Goal: Check status: Check status

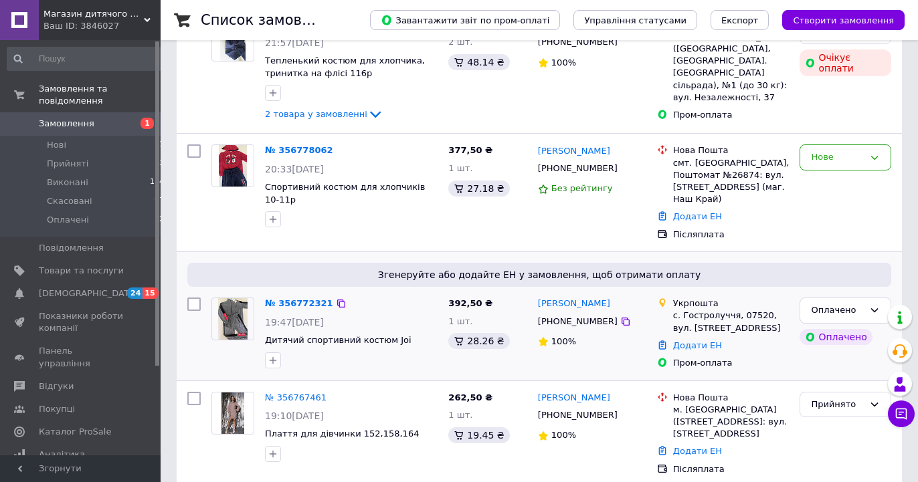
scroll to position [205, 0]
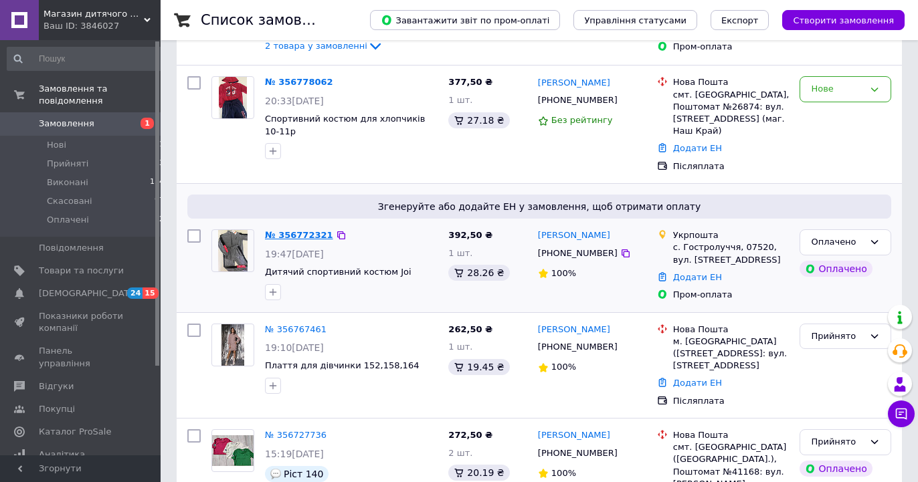
click at [292, 230] on link "№ 356772321" at bounding box center [299, 235] width 68 height 10
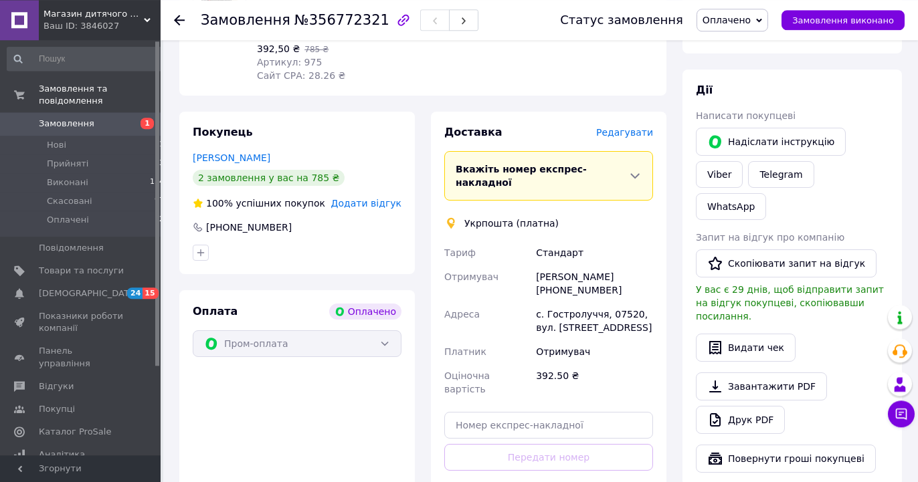
scroll to position [409, 0]
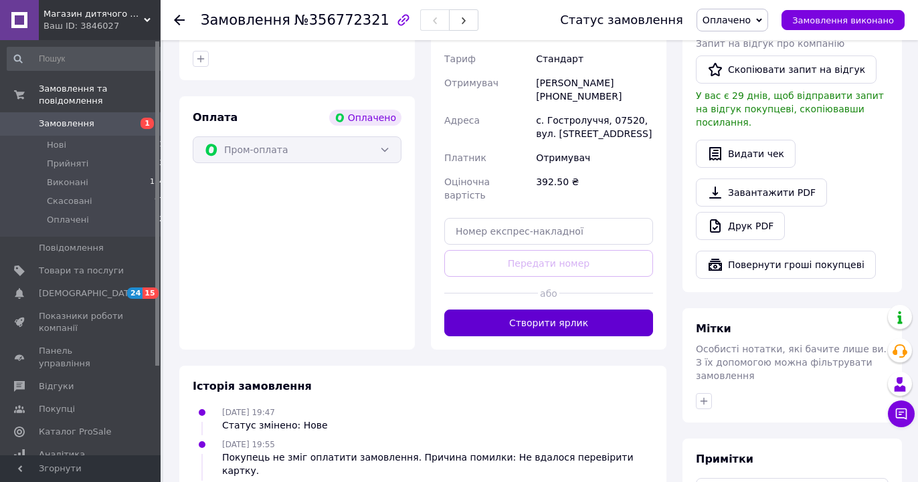
click at [565, 310] on button "Створити ярлик" at bounding box center [548, 323] width 209 height 27
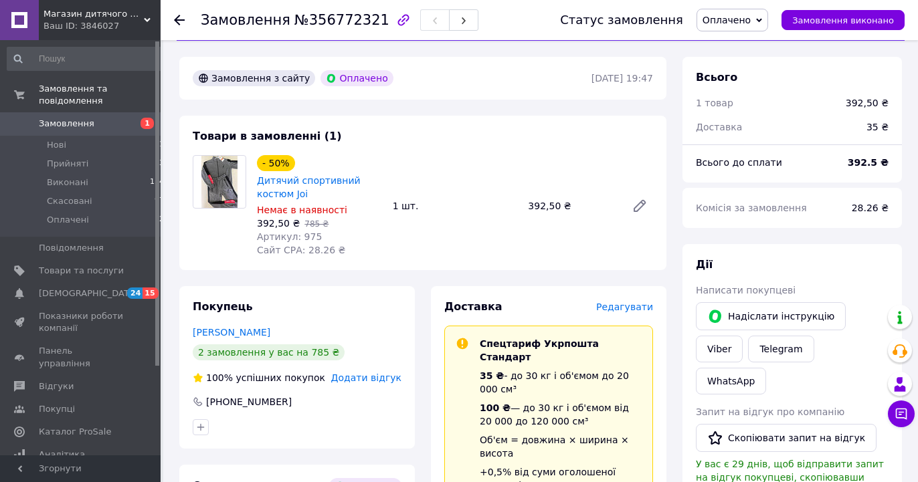
scroll to position [0, 0]
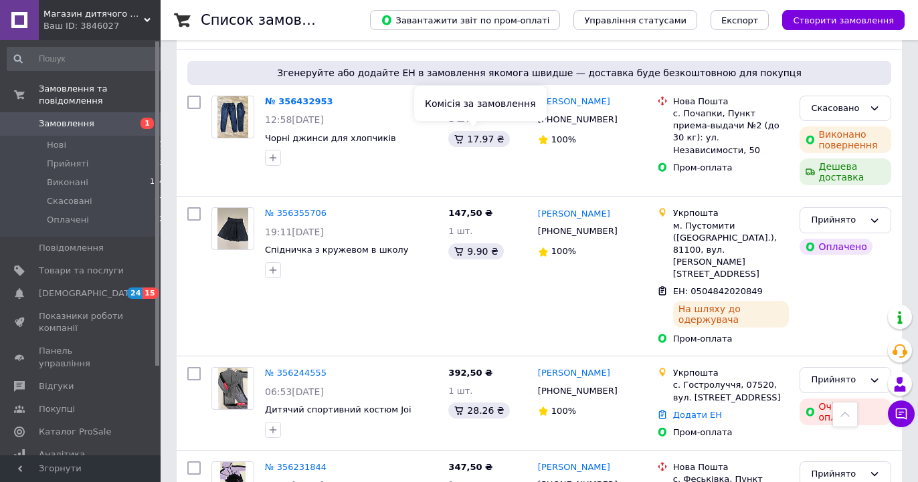
scroll to position [2183, 0]
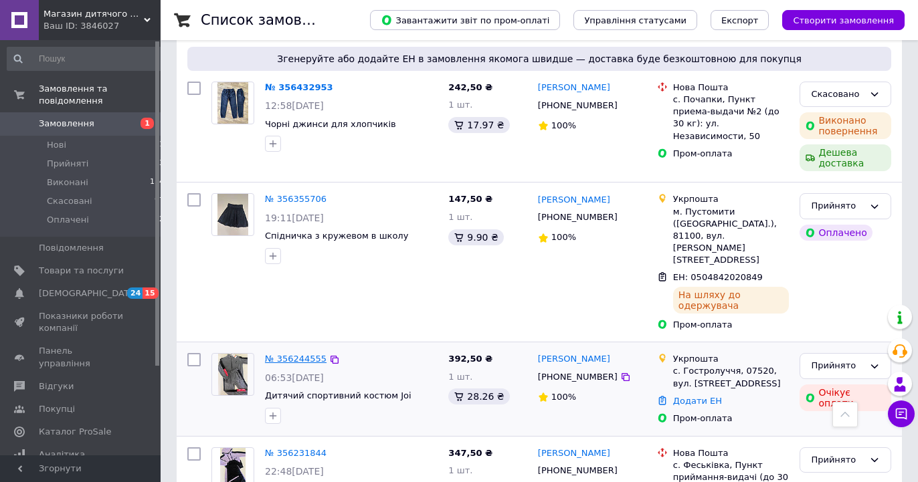
click at [308, 354] on link "№ 356244555" at bounding box center [296, 359] width 62 height 10
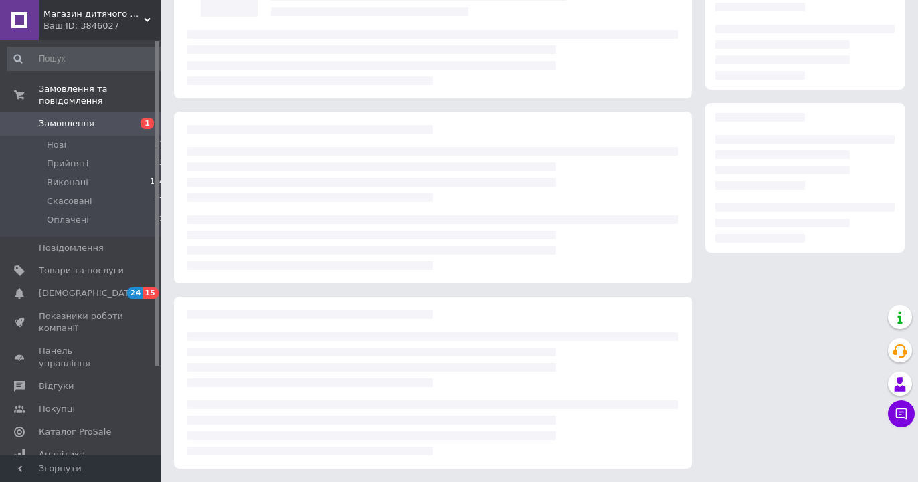
scroll to position [129, 0]
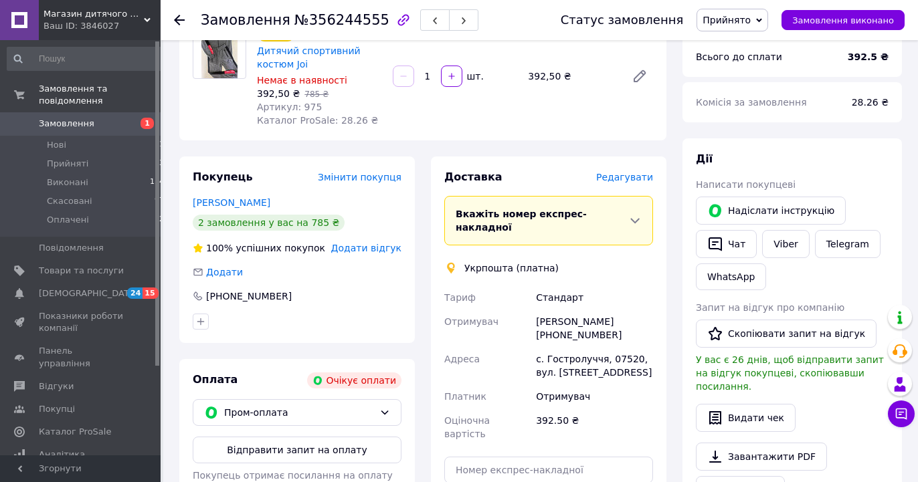
click at [395, 21] on icon "button" at bounding box center [403, 20] width 16 height 16
